Goal: Transaction & Acquisition: Purchase product/service

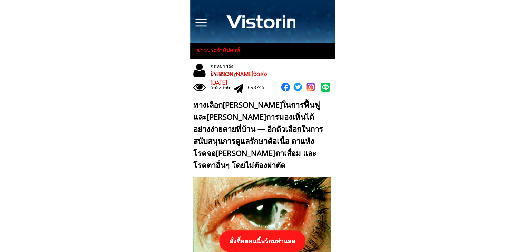
click at [281, 234] on p "สั่งซื้อตอนนี้พร้อมส่วนลด" at bounding box center [262, 241] width 86 height 22
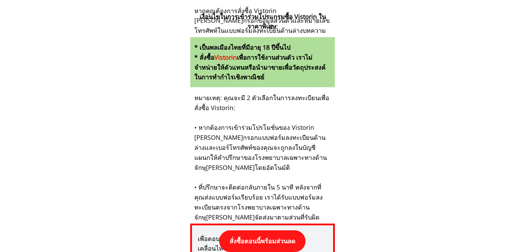
scroll to position [7168, 0]
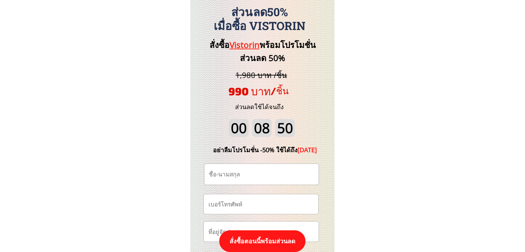
click at [229, 206] on input "tel" at bounding box center [260, 204] width 109 height 20
paste input "0877417821"
type input "0877417821"
click at [266, 173] on input "text" at bounding box center [261, 174] width 109 height 21
paste input "[PERSON_NAME] [PERSON_NAME]"
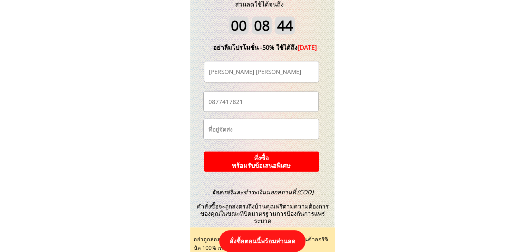
scroll to position [7272, 0]
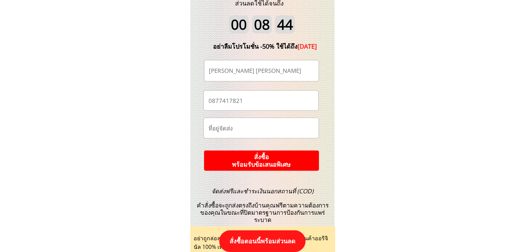
type input "[PERSON_NAME] [PERSON_NAME]"
click at [275, 167] on p "สั่งซื้อ พร้อมรับข้อเสนอพิเศษ" at bounding box center [261, 161] width 123 height 22
